Goal: Navigation & Orientation: Find specific page/section

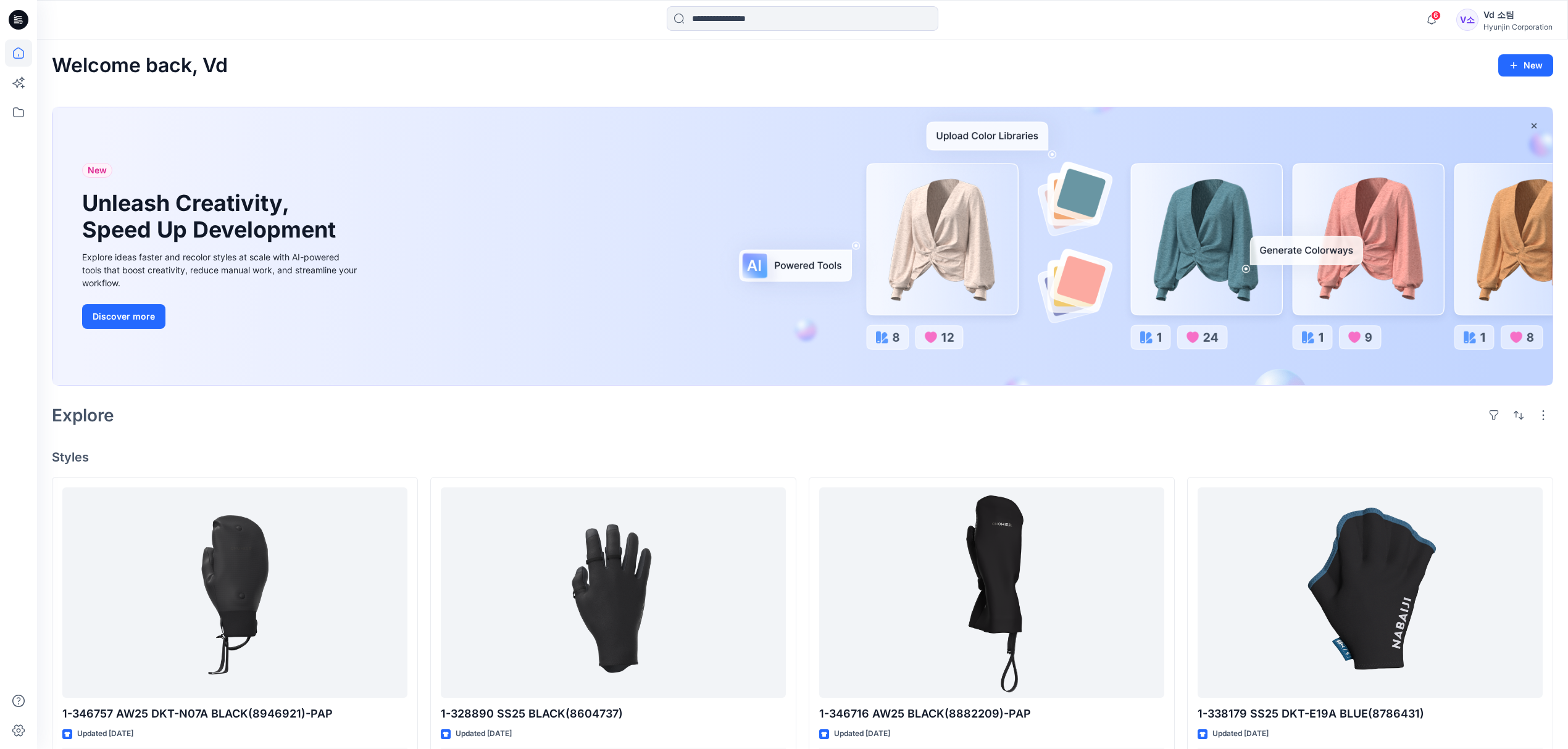
click at [1370, 64] on div "Welcome back, Vd New" at bounding box center [802, 65] width 1501 height 23
click at [1353, 72] on div "Welcome back, Vd New" at bounding box center [802, 65] width 1501 height 23
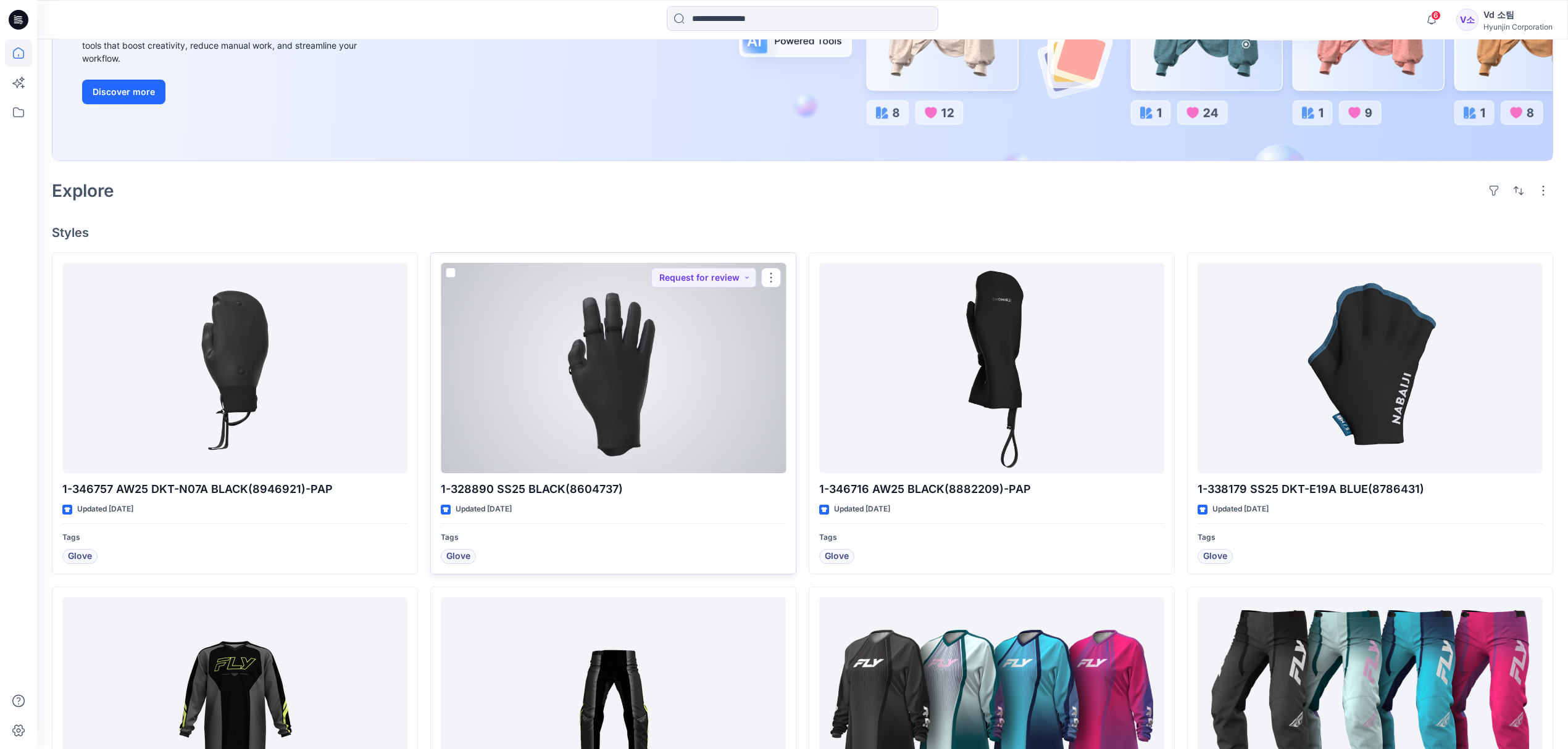
scroll to position [329, 0]
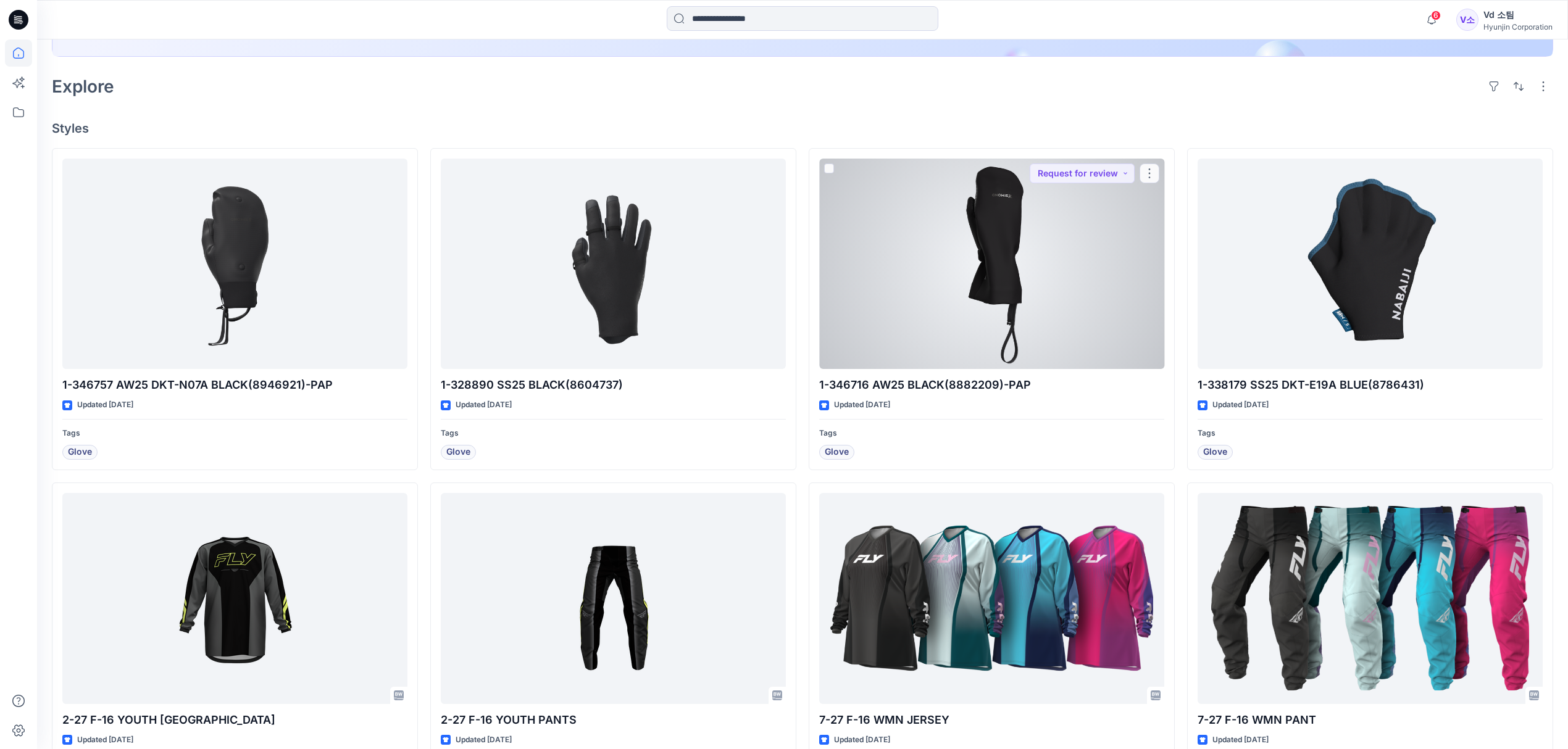
click at [1023, 305] on div at bounding box center [991, 264] width 345 height 211
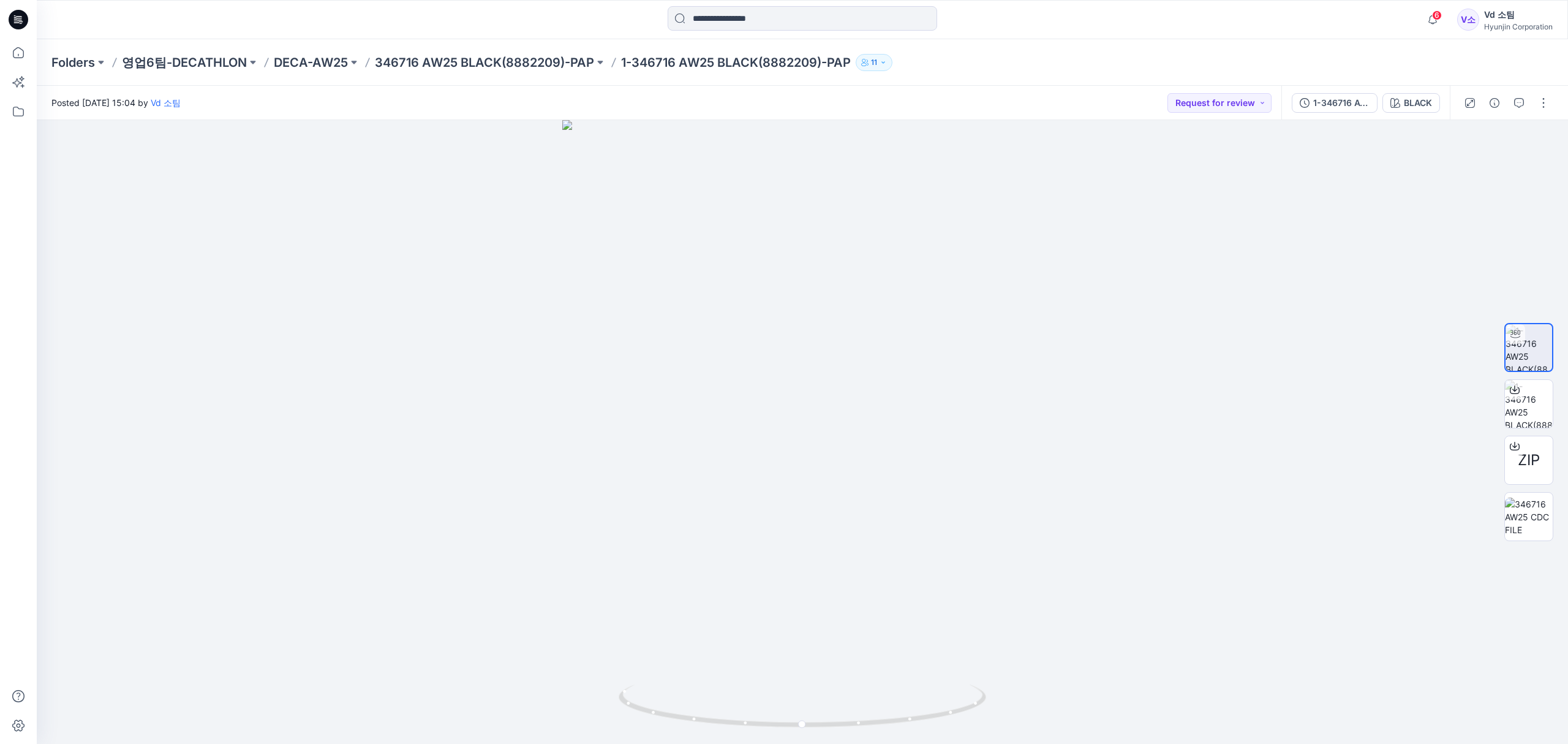
click at [541, 43] on div "Folders 영업6팀-DECATHLON DECA-AW25 346716 AW25 BLACK(8882209)-PAP 1-346716 AW25 B…" at bounding box center [802, 62] width 1531 height 46
click at [13, 56] on icon at bounding box center [18, 53] width 11 height 11
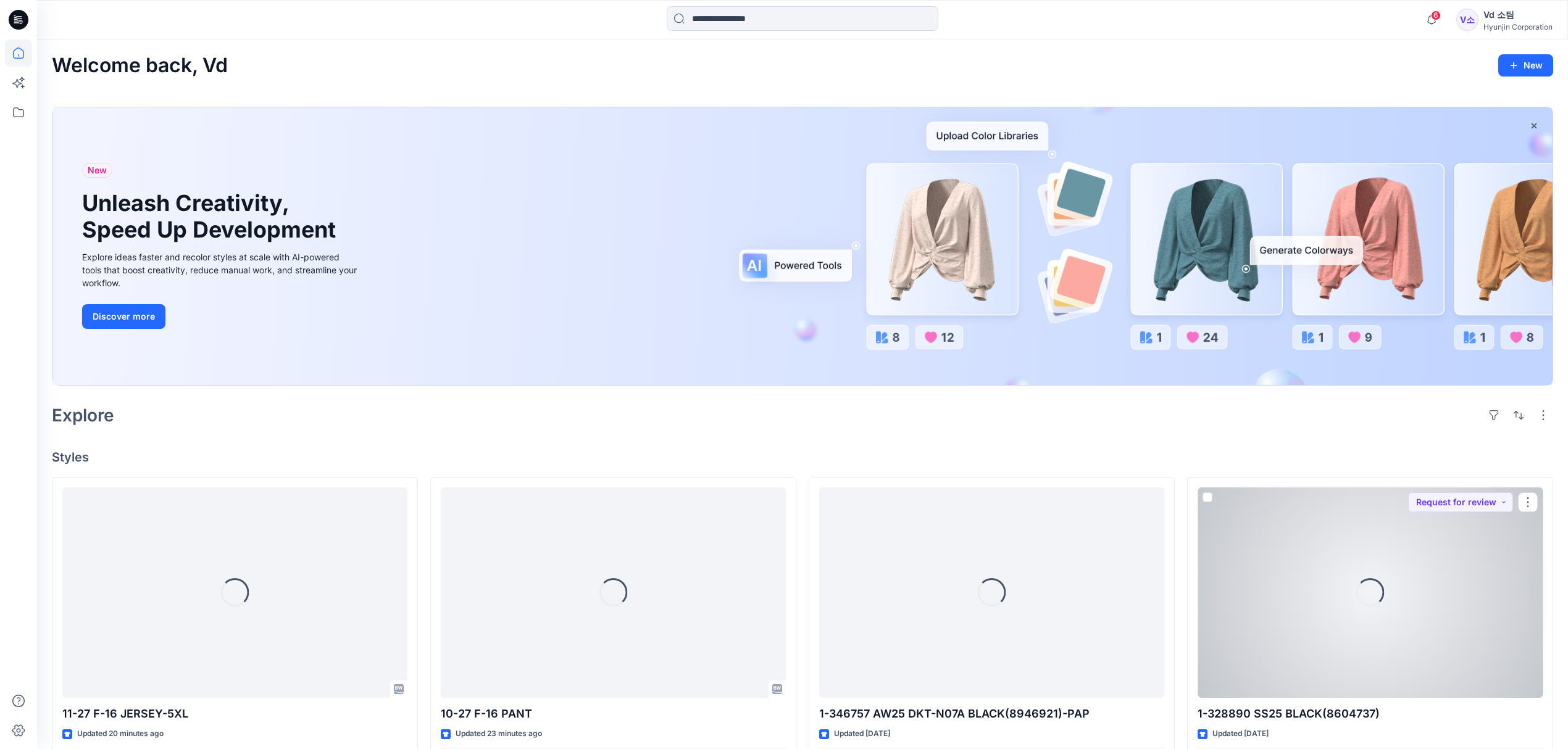
click at [1412, 585] on div "Loading..." at bounding box center [1370, 593] width 345 height 211
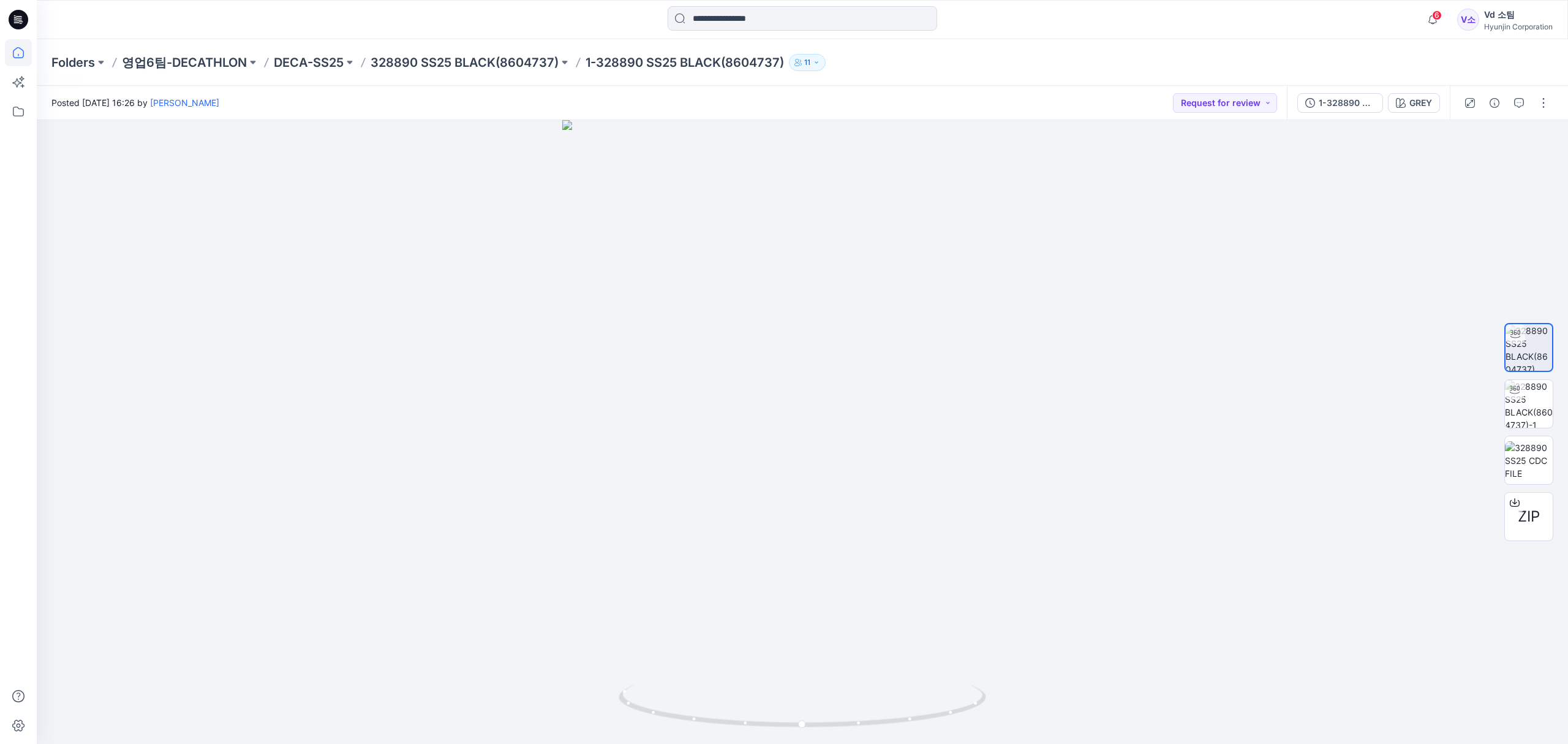
click at [11, 48] on icon at bounding box center [18, 53] width 27 height 27
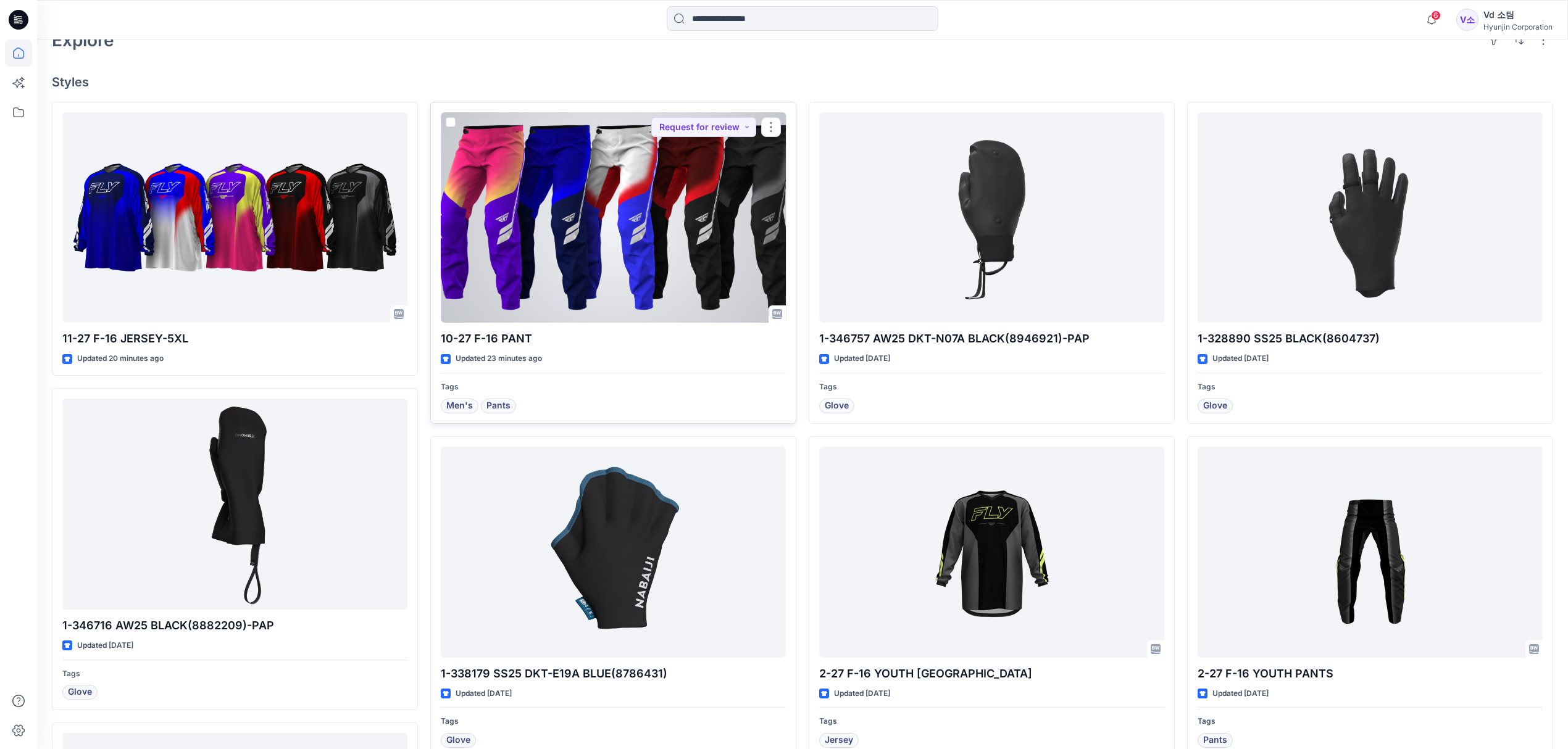
scroll to position [411, 0]
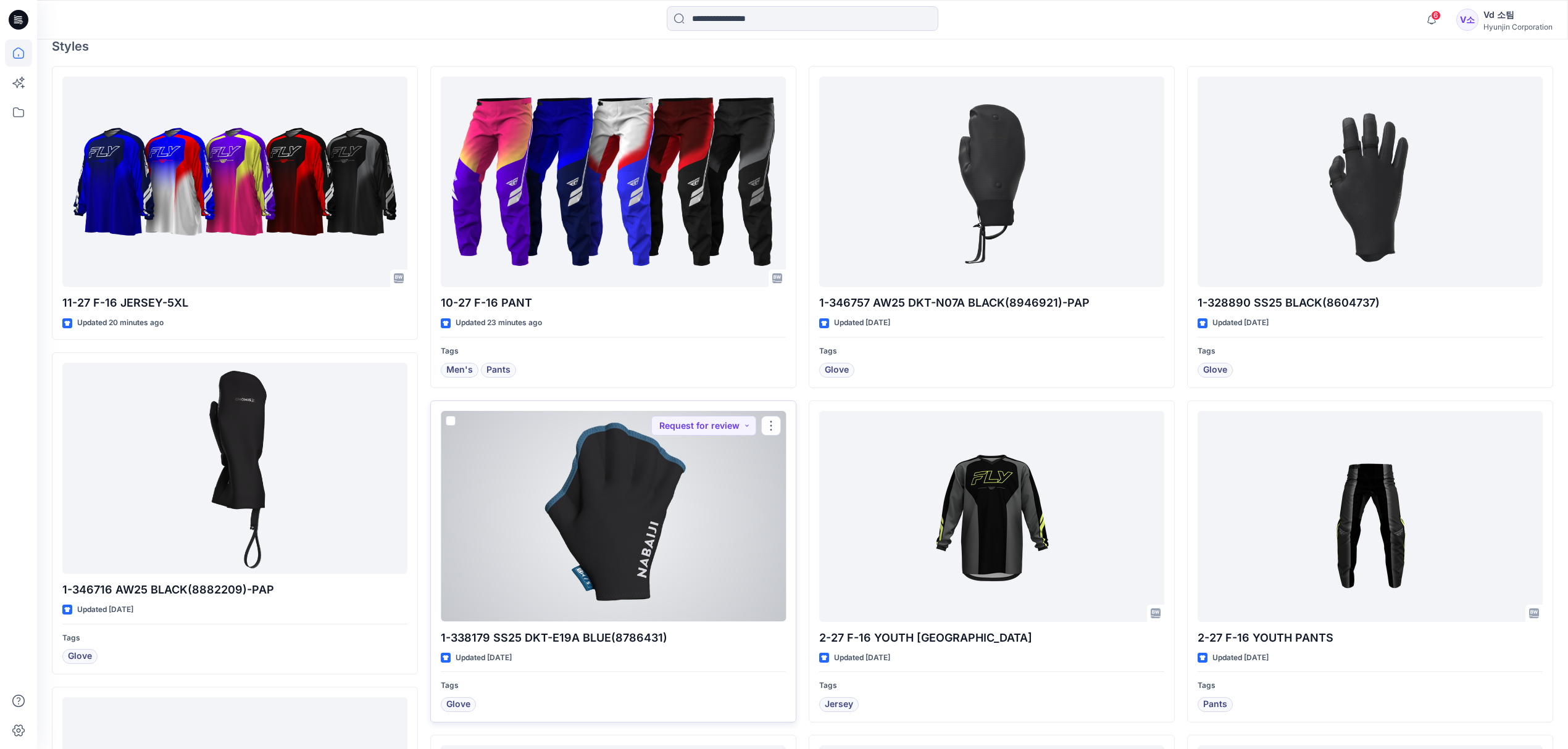
click at [630, 547] on div at bounding box center [613, 517] width 345 height 211
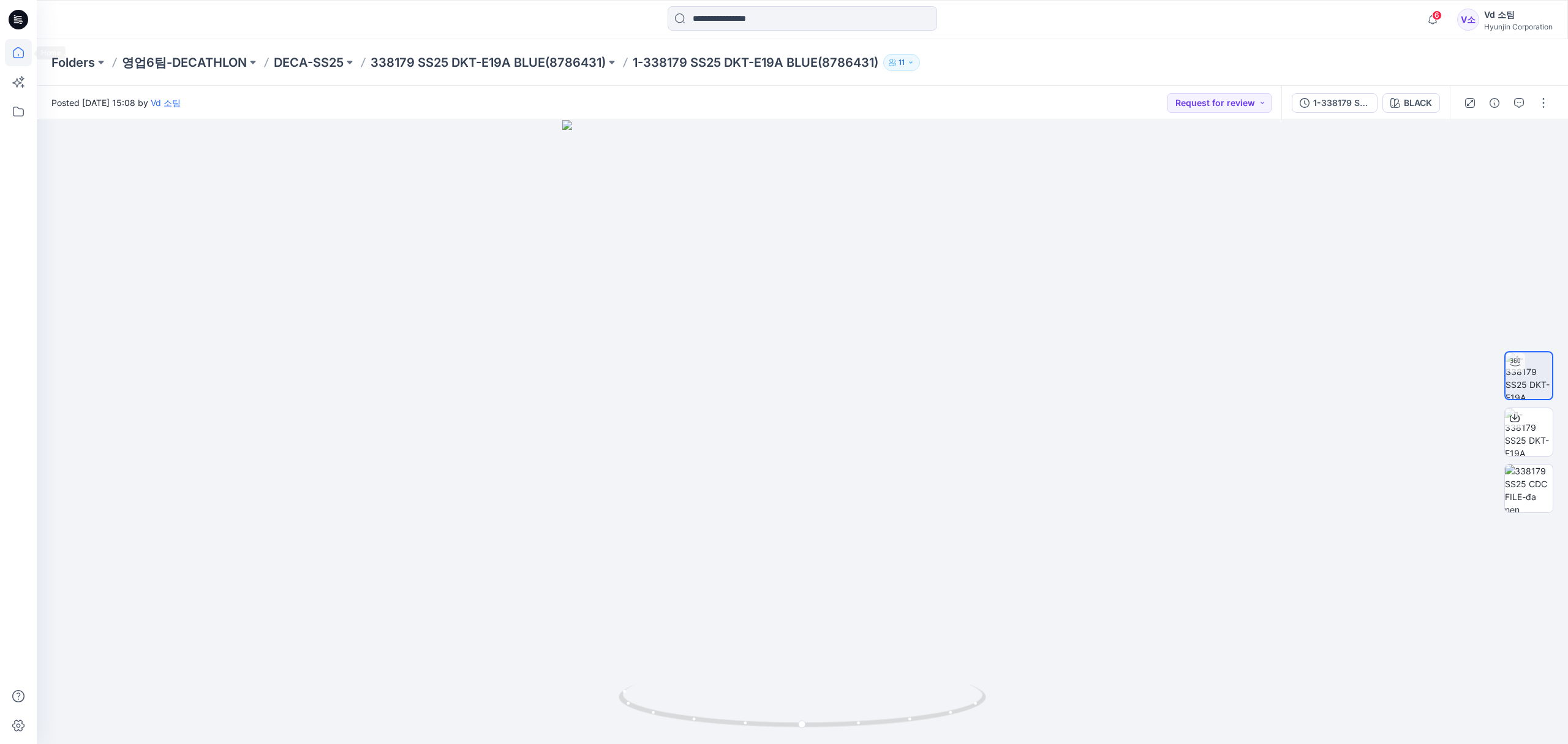
click at [25, 47] on icon at bounding box center [18, 53] width 27 height 27
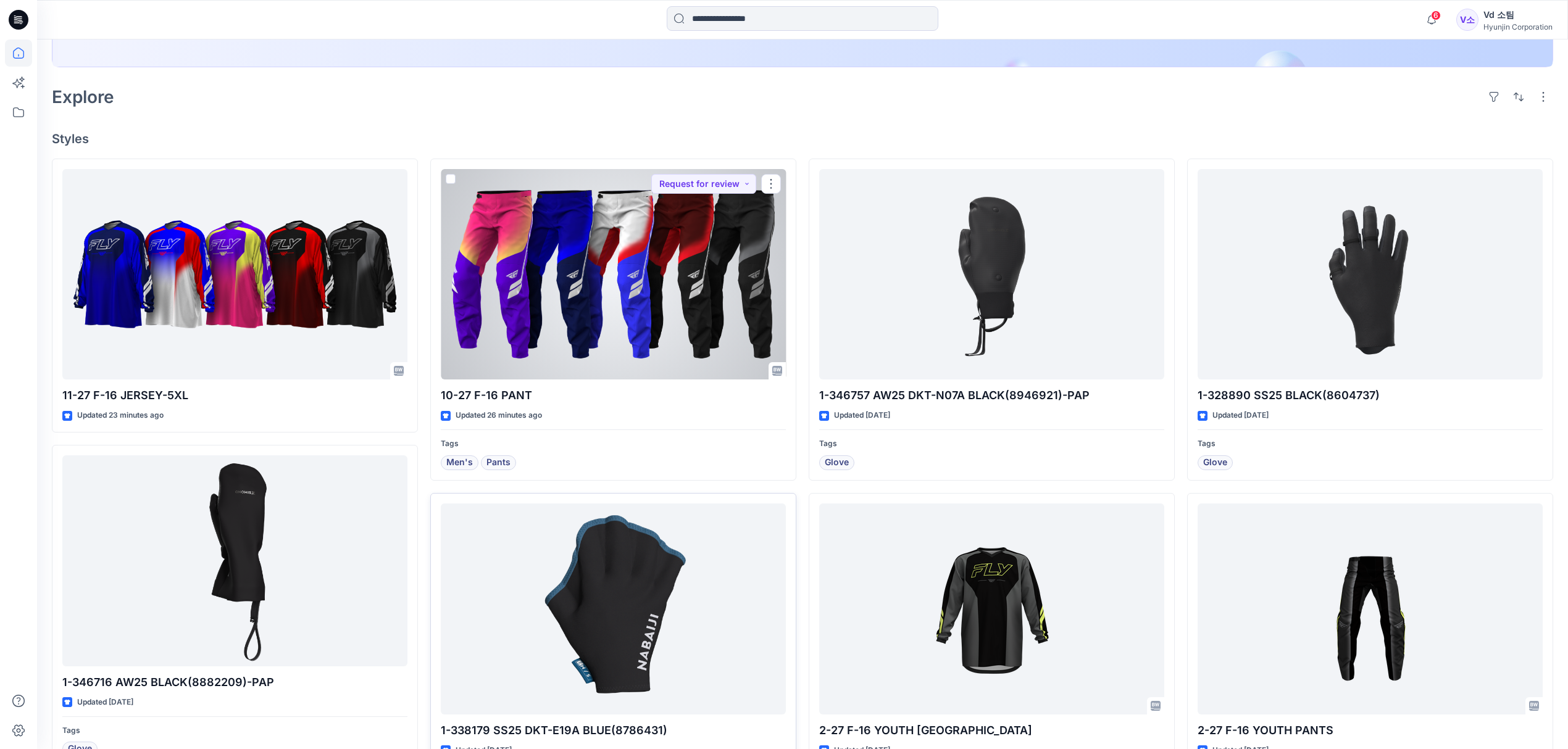
scroll to position [411, 0]
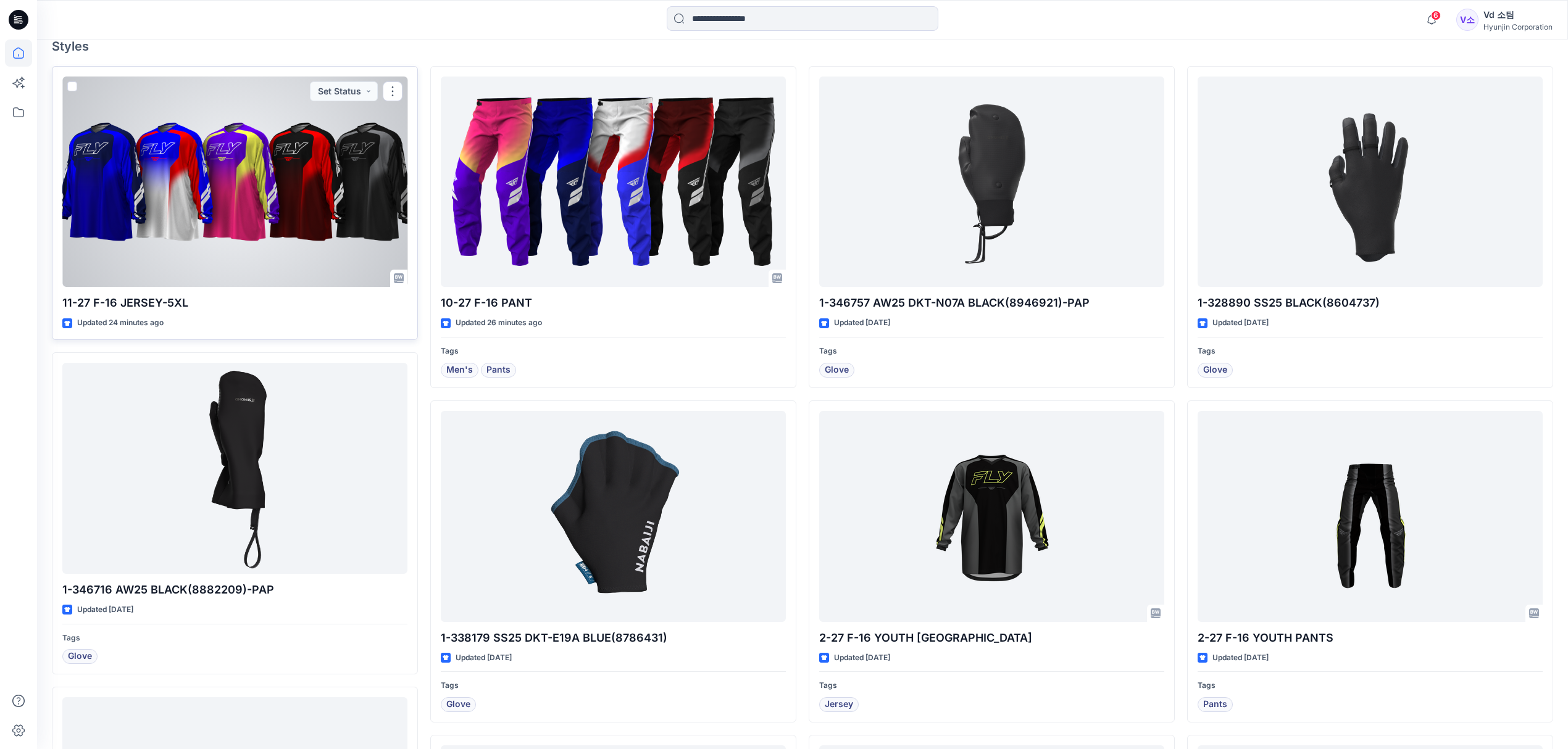
click at [240, 233] on div at bounding box center [235, 182] width 345 height 211
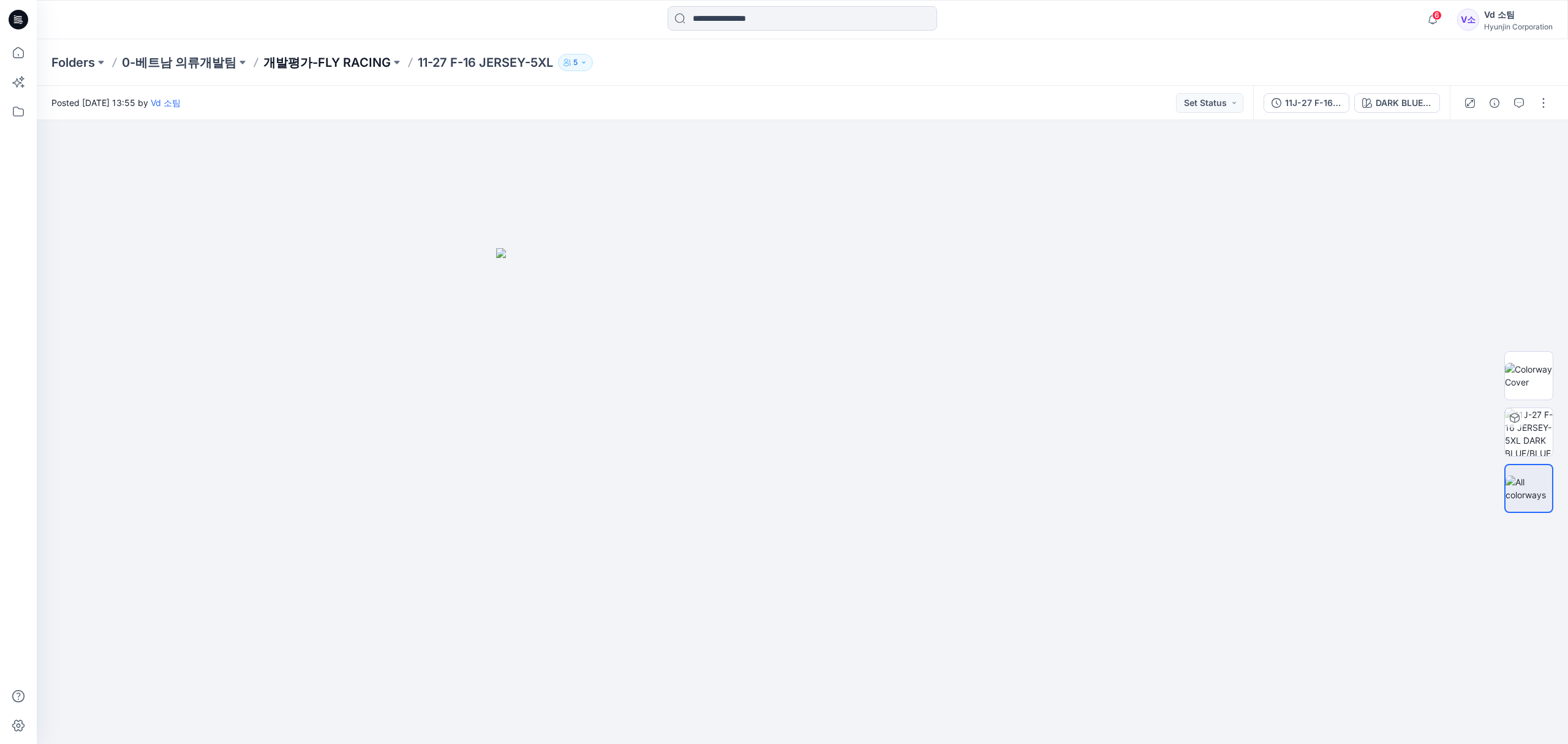
click at [334, 64] on p "개발평가-FLY RACING" at bounding box center [327, 62] width 127 height 17
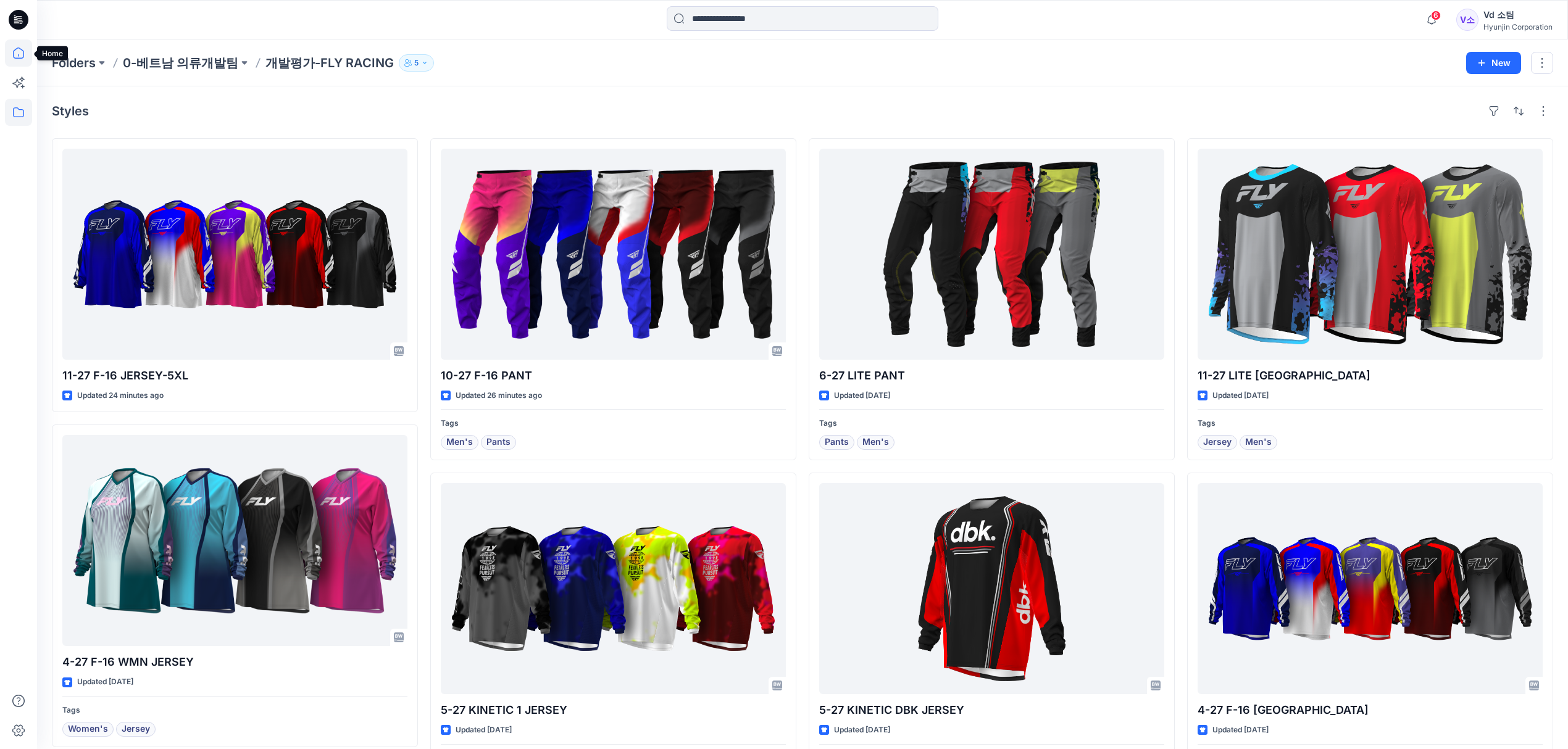
click at [21, 53] on icon at bounding box center [19, 53] width 27 height 27
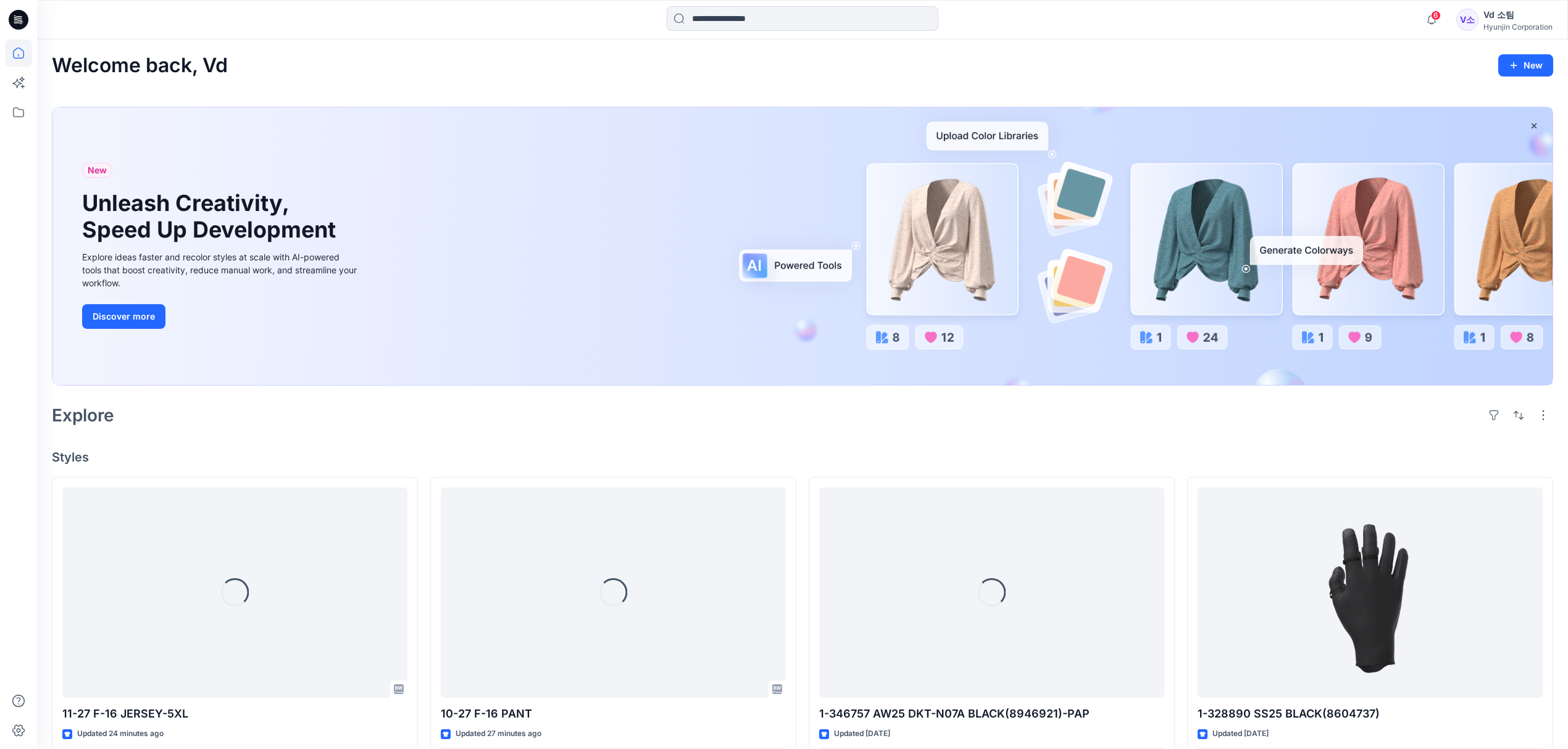
click at [415, 70] on div "Welcome back, Vd New" at bounding box center [802, 65] width 1501 height 23
